Goal: Task Accomplishment & Management: Manage account settings

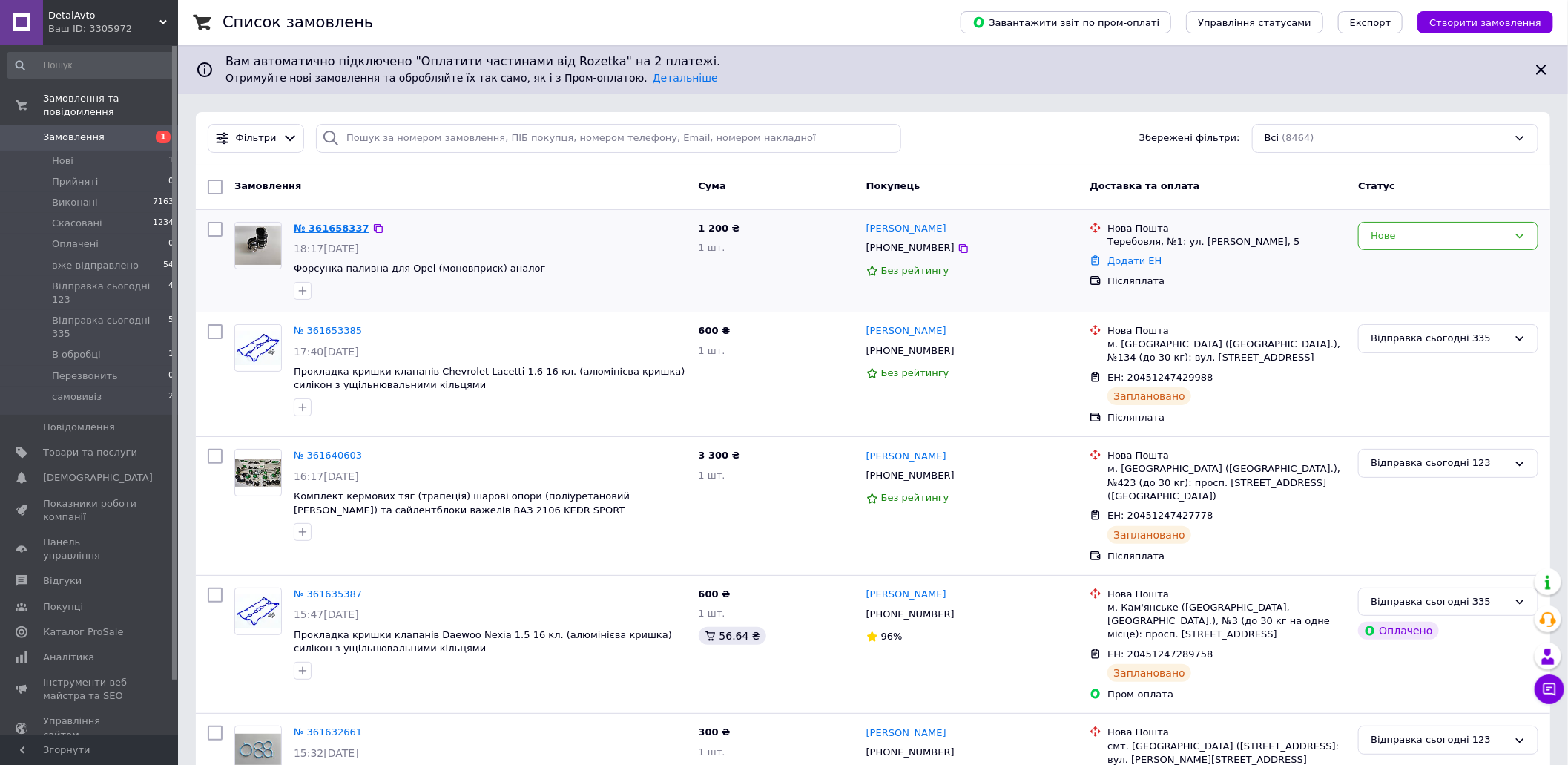
click at [306, 224] on link "№ 361658337" at bounding box center [332, 228] width 75 height 11
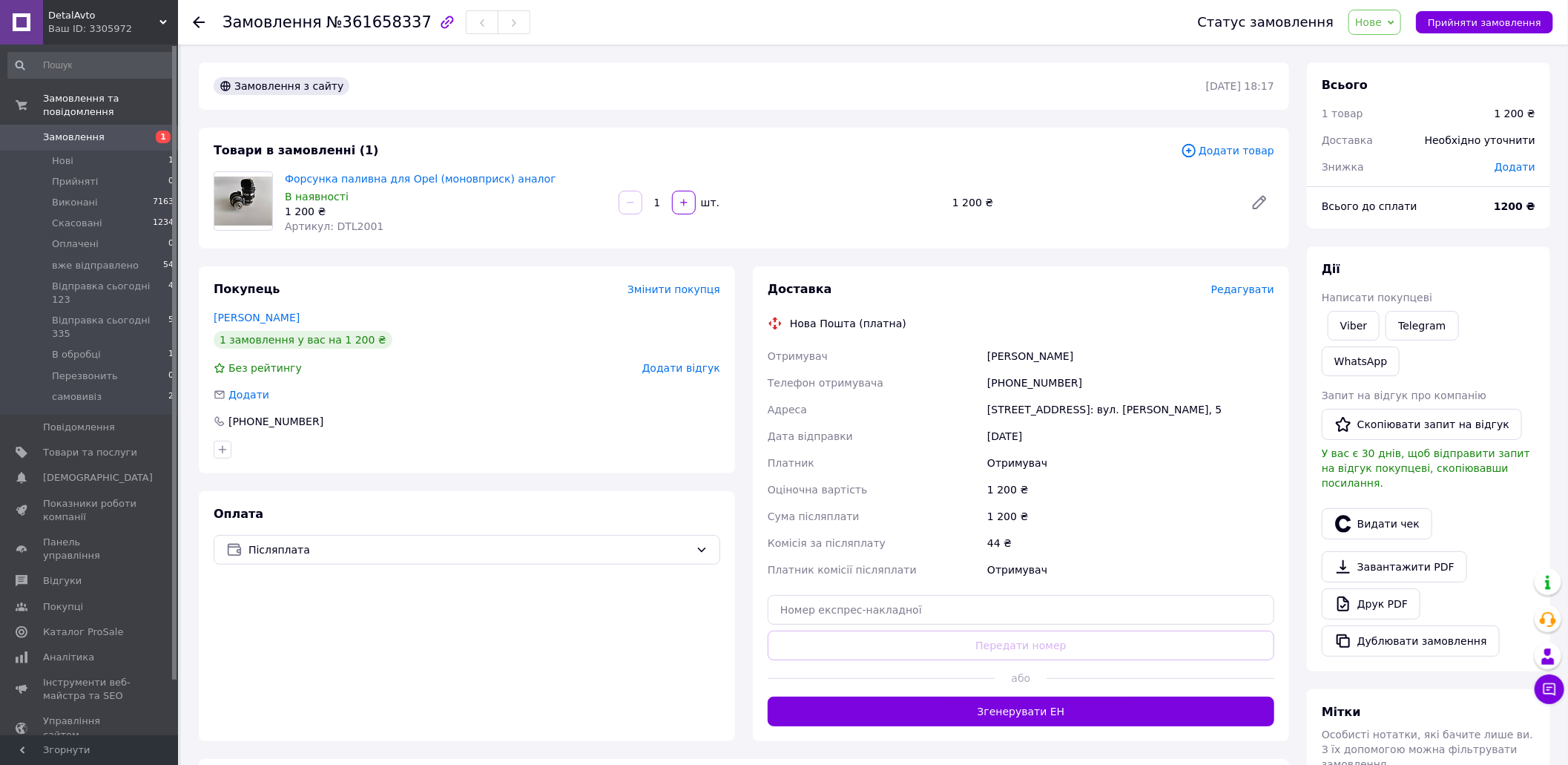
click at [1247, 289] on span "Редагувати" at bounding box center [1242, 289] width 63 height 12
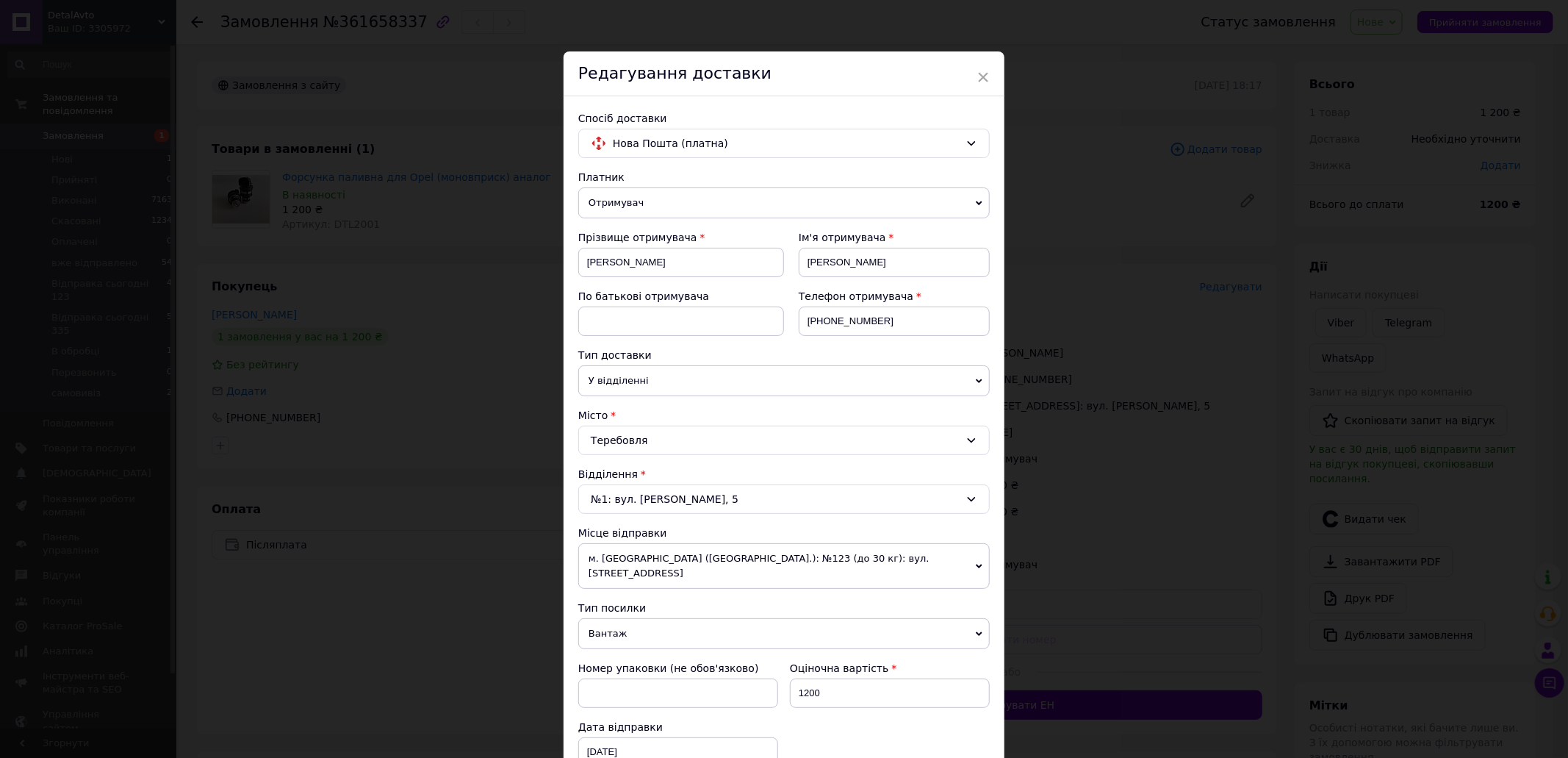
scroll to position [196, 0]
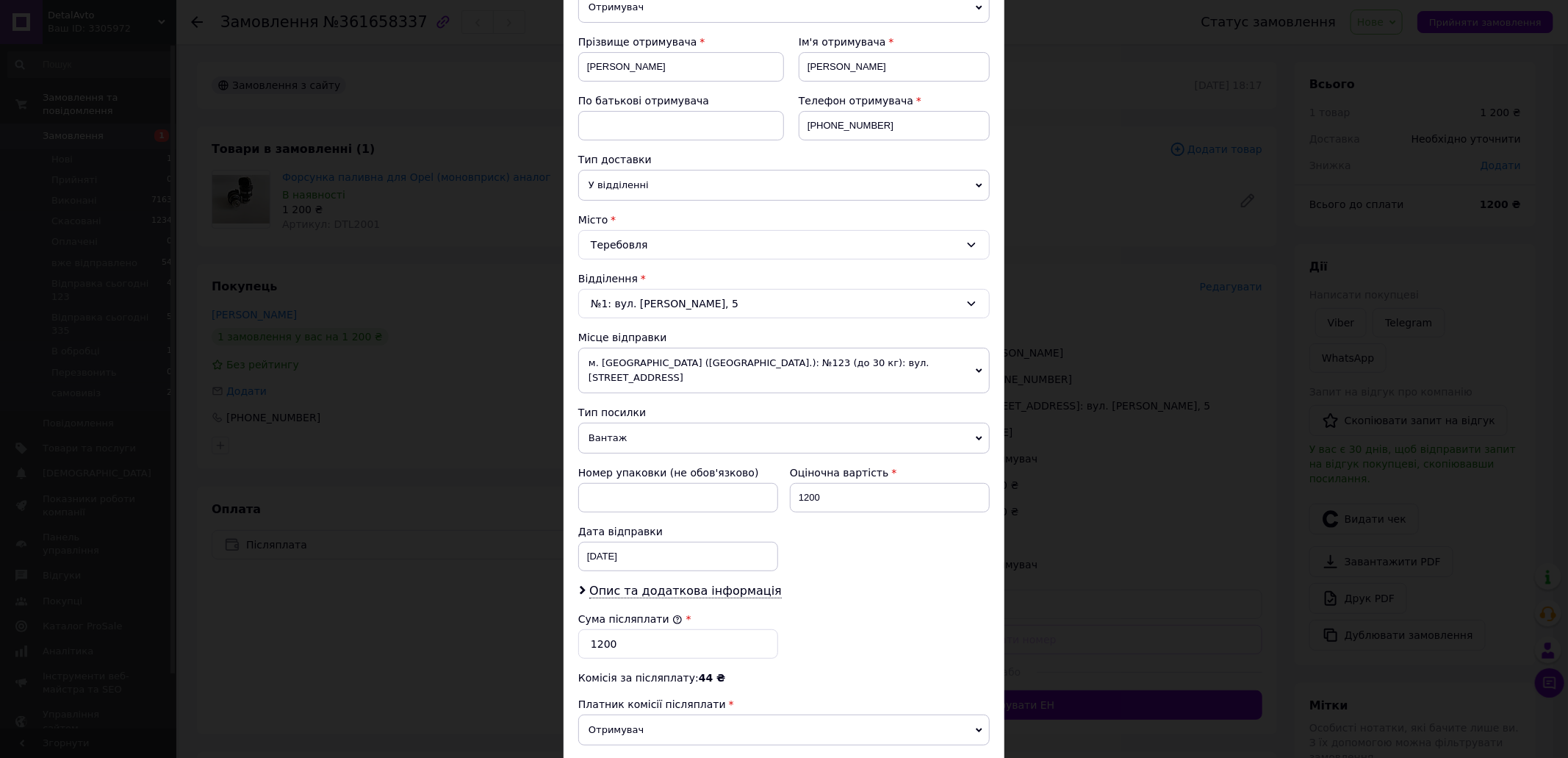
click at [657, 423] on span "Вантаж" at bounding box center [784, 438] width 412 height 31
click at [662, 457] on li "Документи" at bounding box center [784, 466] width 412 height 22
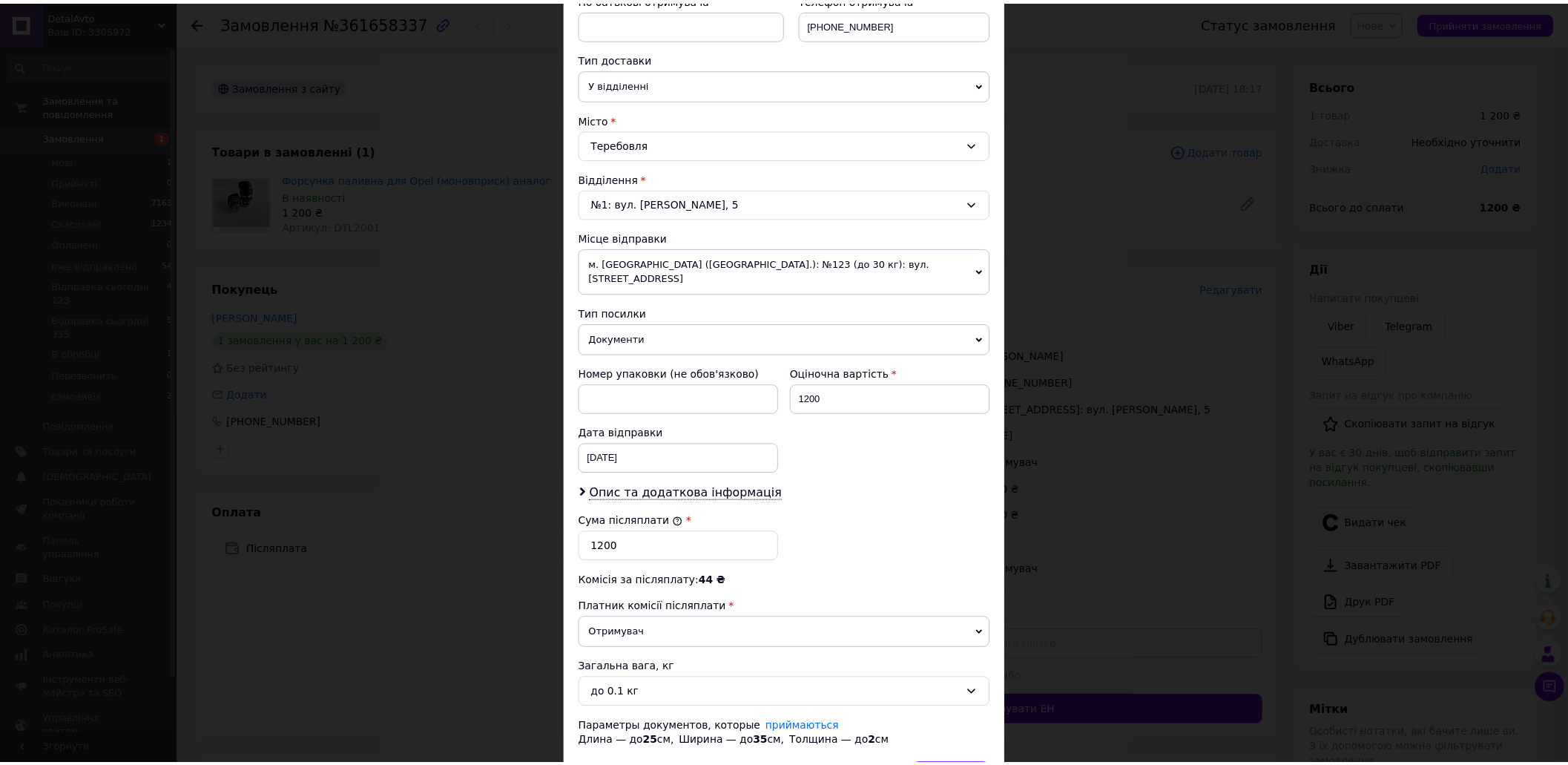
scroll to position [384, 0]
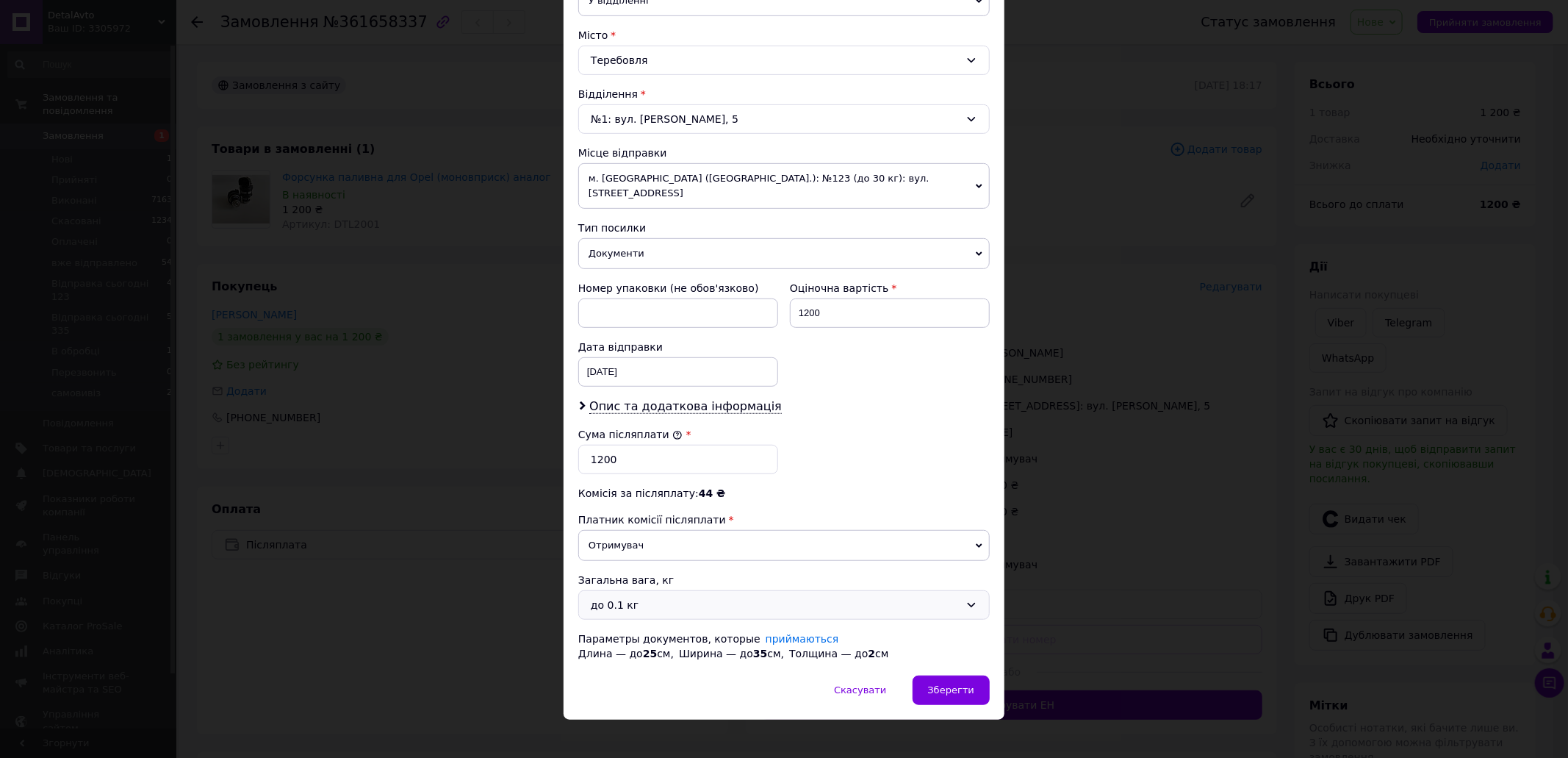
click at [648, 597] on div "до 0.1 кг" at bounding box center [775, 605] width 369 height 16
click at [632, 679] on li "до 1 кг" at bounding box center [784, 693] width 410 height 28
click at [936, 685] on span "Зберегти" at bounding box center [952, 690] width 47 height 11
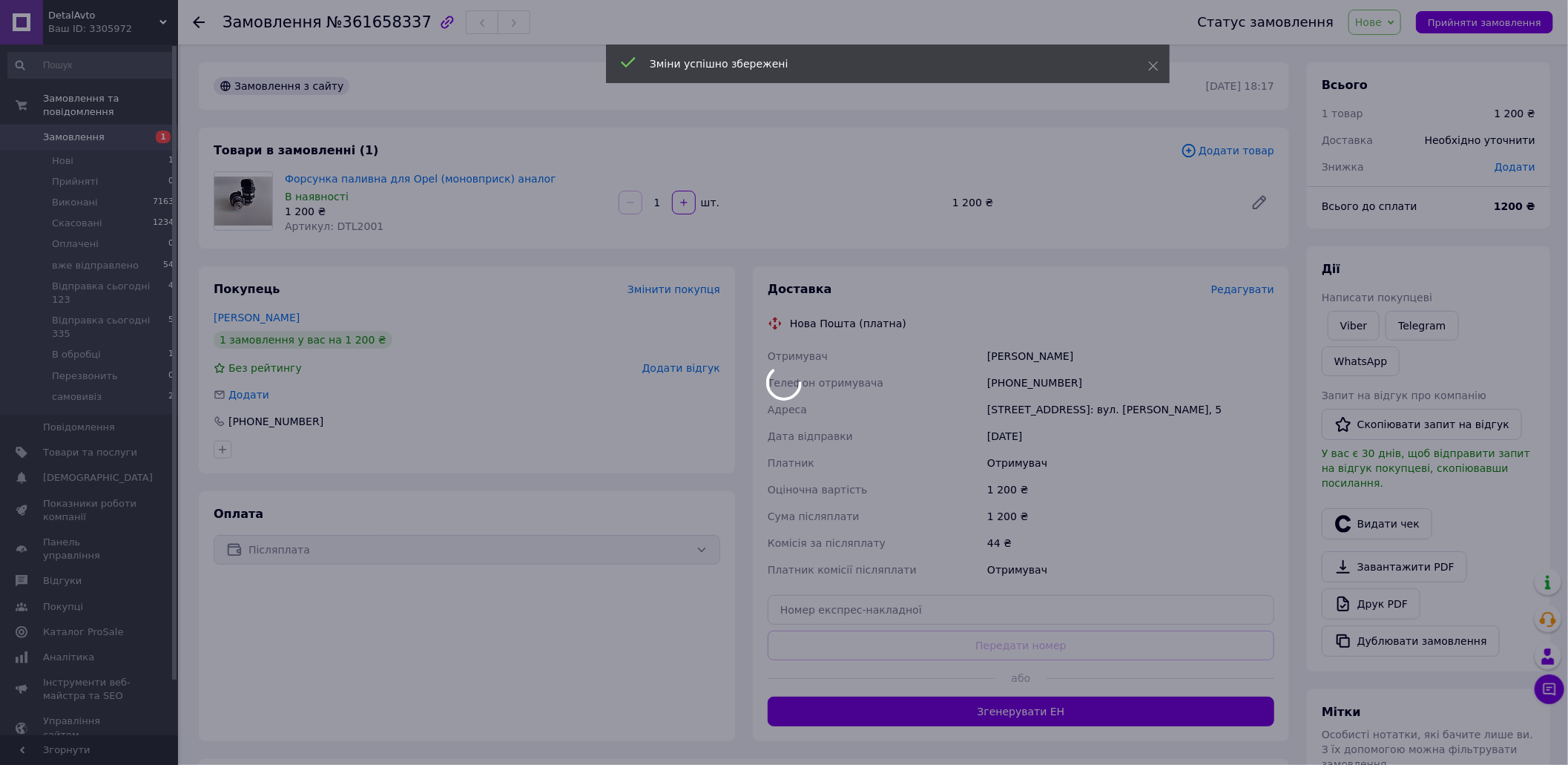
scroll to position [198, 0]
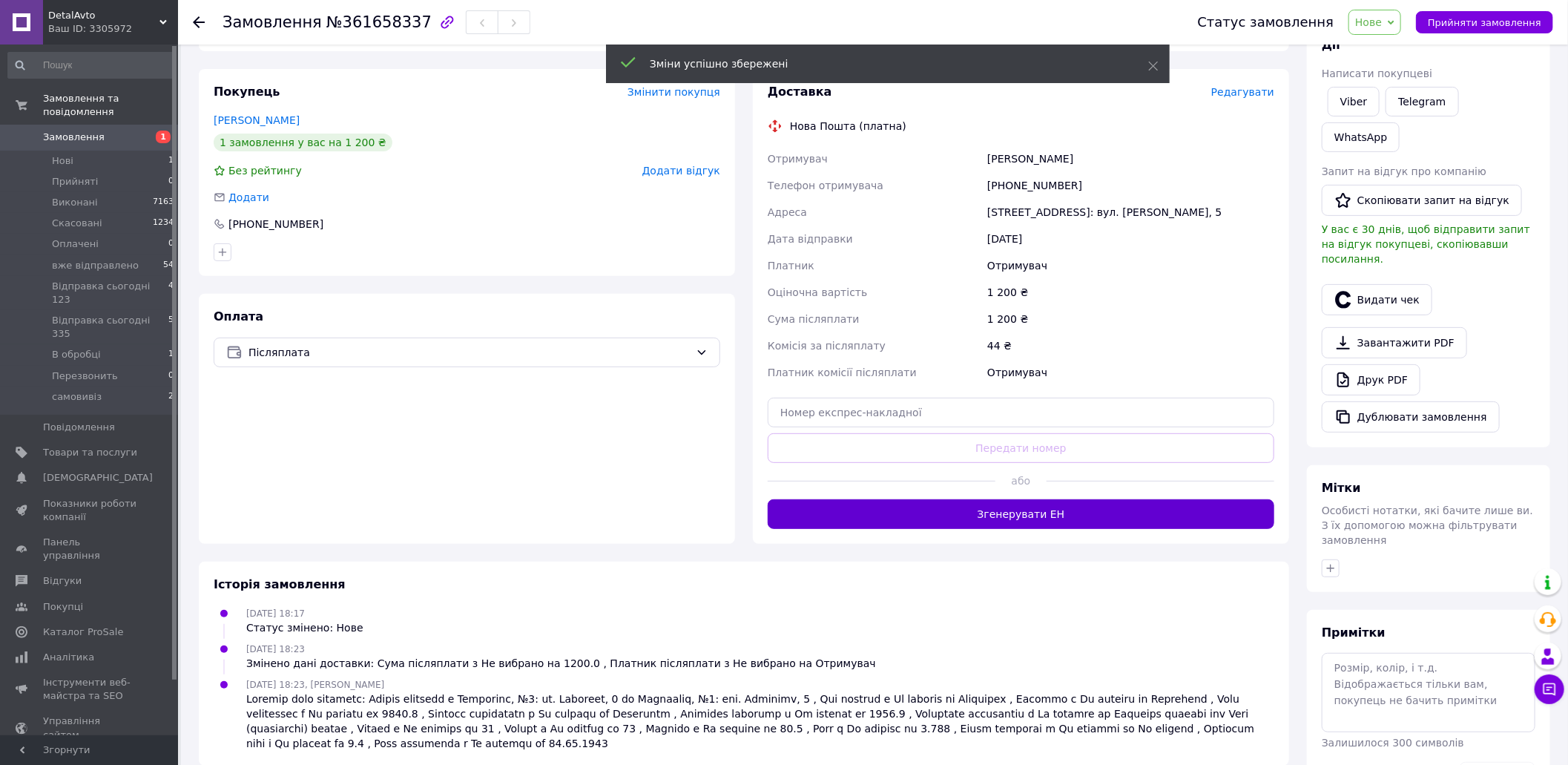
click at [962, 504] on button "Згенерувати ЕН" at bounding box center [1021, 515] width 507 height 30
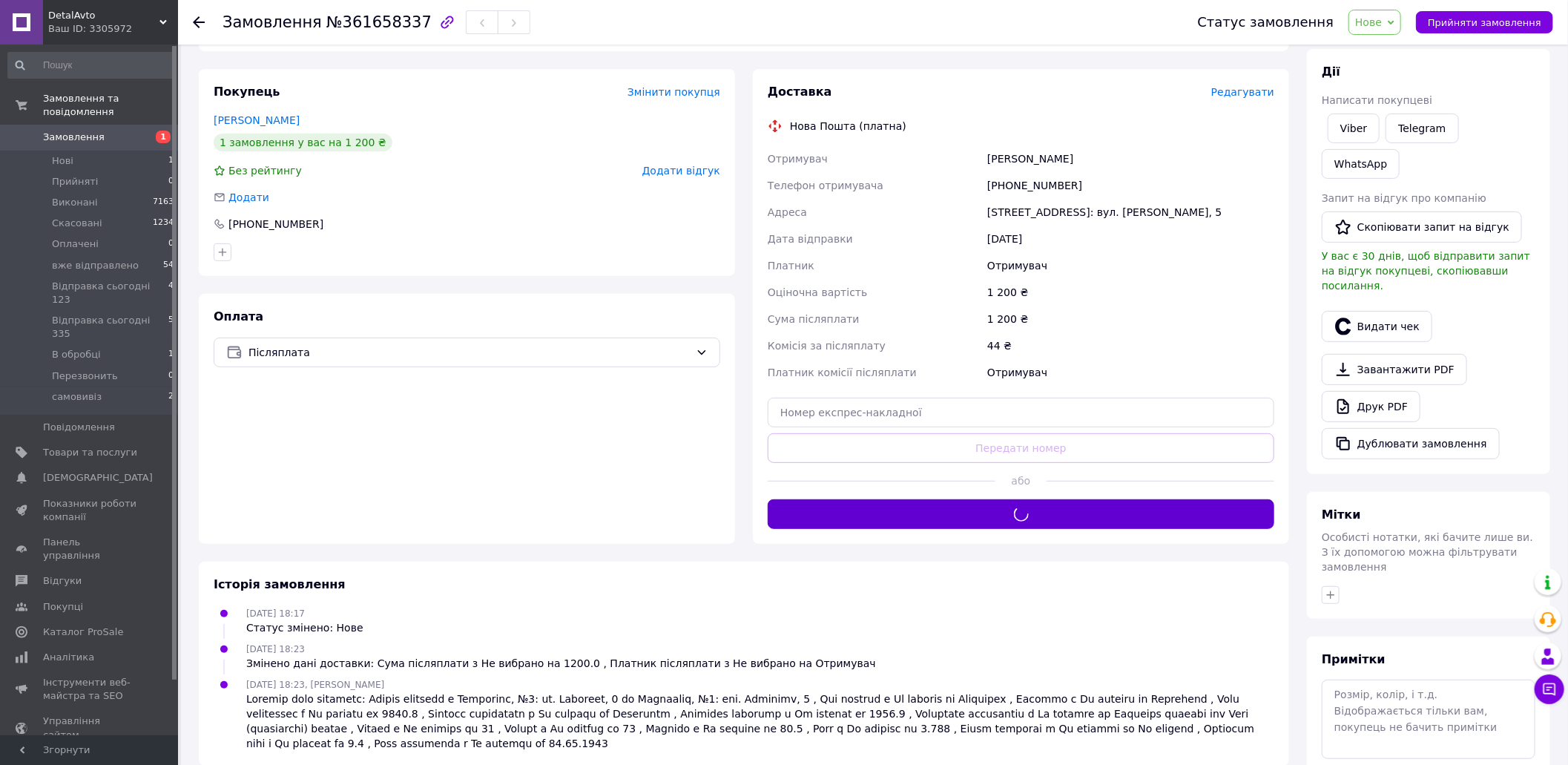
scroll to position [0, 0]
